Goal: Contribute content

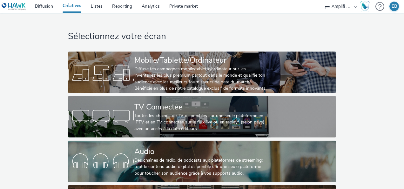
select select "d57a0b46-ef33-4938-977b-e6d07593e41f"
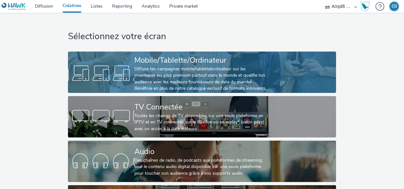
click at [186, 74] on div "Diffuse tes campagnes mobile/tablette/ordinateur sur les inventaires les plus p…" at bounding box center [200, 79] width 133 height 26
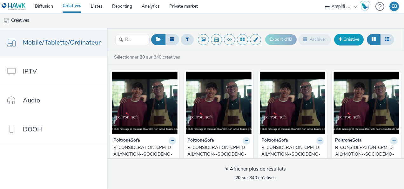
click at [347, 43] on link "Créative" at bounding box center [349, 39] width 30 height 11
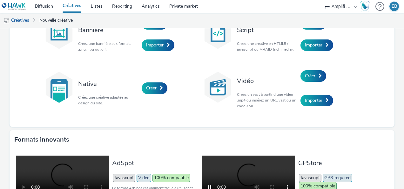
scroll to position [32, 0]
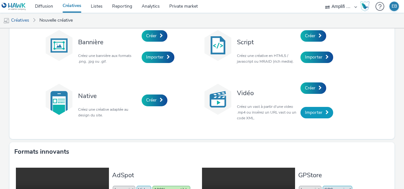
click at [319, 112] on span "Importer" at bounding box center [313, 112] width 17 height 6
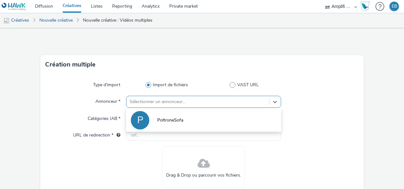
click at [204, 100] on div at bounding box center [198, 102] width 136 height 8
click at [200, 118] on li "P PoltroneSofa" at bounding box center [203, 119] width 155 height 21
type input "[URL][DOMAIN_NAME]"
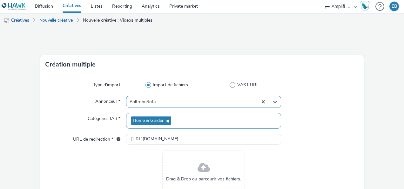
click at [198, 119] on div "Home & Garden" at bounding box center [203, 121] width 155 height 16
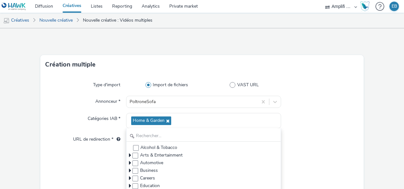
click at [323, 121] on div at bounding box center [320, 121] width 78 height 16
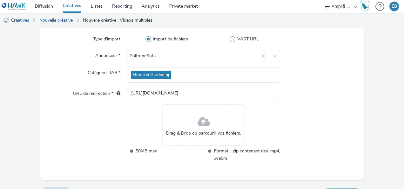
scroll to position [60, 0]
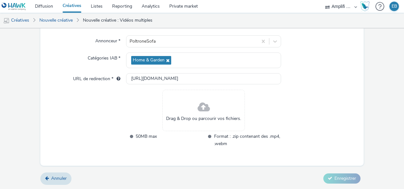
click at [239, 120] on div "Drag & Drop ou parcourir vos fichiers." at bounding box center [203, 110] width 83 height 41
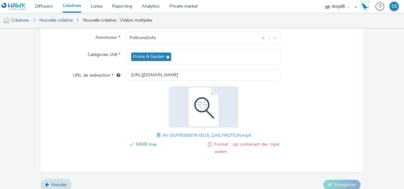
scroll to position [70, 0]
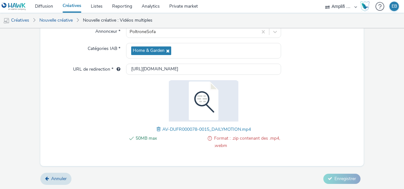
click at [221, 139] on span "Format : .zip contenant des .mp4, .webm" at bounding box center [247, 141] width 67 height 15
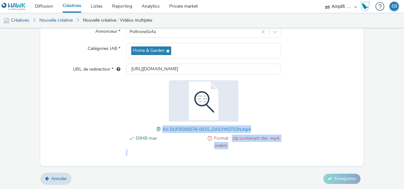
drag, startPoint x: 228, startPoint y: 137, endPoint x: 287, endPoint y: 137, distance: 58.2
click at [287, 137] on div "50MB max Format : .zip contenant des .mp4, .webm AV-DUFR000078-0015_DAILYMOTION…" at bounding box center [201, 117] width 313 height 75
drag, startPoint x: 287, startPoint y: 137, endPoint x: 253, endPoint y: 142, distance: 33.8
click at [253, 142] on span "Format : .zip contenant des .mp4, .webm" at bounding box center [247, 141] width 67 height 15
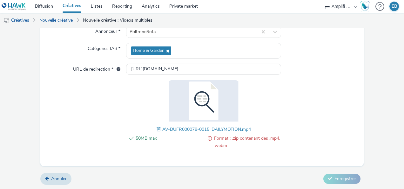
click at [300, 165] on div "Type d'import Import de fichiers VAST URL Annonceur * PoltroneSofa Catégories I…" at bounding box center [201, 85] width 323 height 162
click at [369, 69] on form "Création multiple Type d'import Import de fichiers VAST URL Annonceur * Poltron…" at bounding box center [202, 73] width 404 height 231
click at [208, 137] on span at bounding box center [210, 141] width 4 height 15
click at [310, 125] on div at bounding box center [320, 117] width 78 height 75
click at [297, 132] on div at bounding box center [320, 117] width 78 height 75
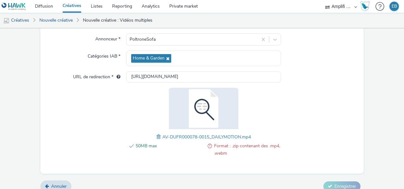
scroll to position [64, 0]
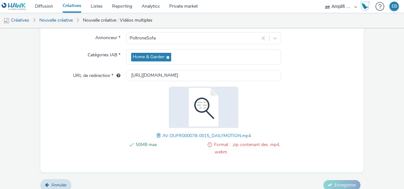
click at [361, 93] on form "Création multiple Type d'import Import de fichiers VAST URL Annonceur * Poltron…" at bounding box center [202, 80] width 404 height 231
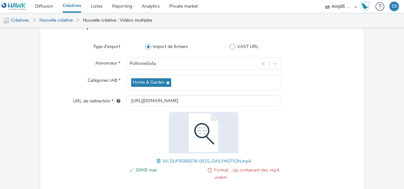
scroll to position [70, 0]
